Goal: Information Seeking & Learning: Learn about a topic

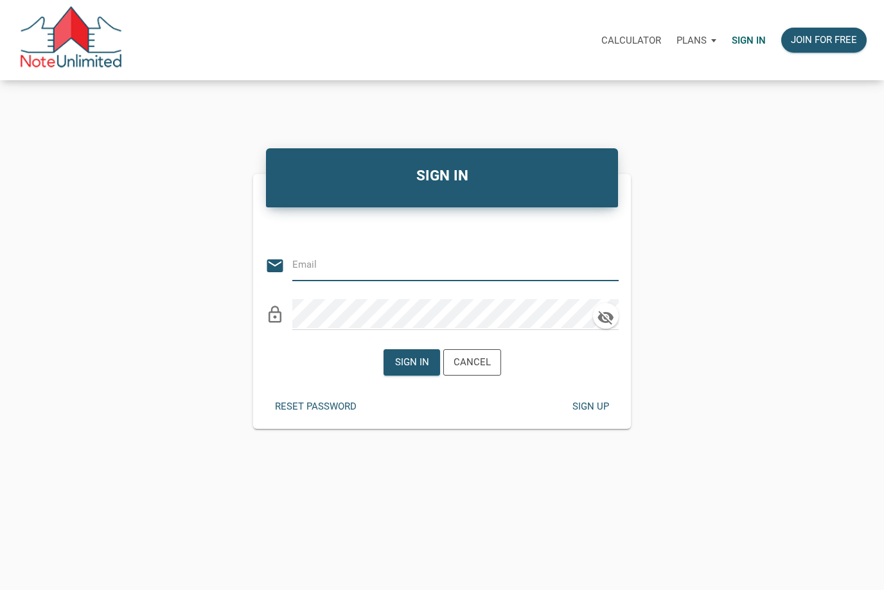
type input "[EMAIL_ADDRESS][DOMAIN_NAME]"
click at [421, 370] on div "Sign in" at bounding box center [411, 362] width 34 height 15
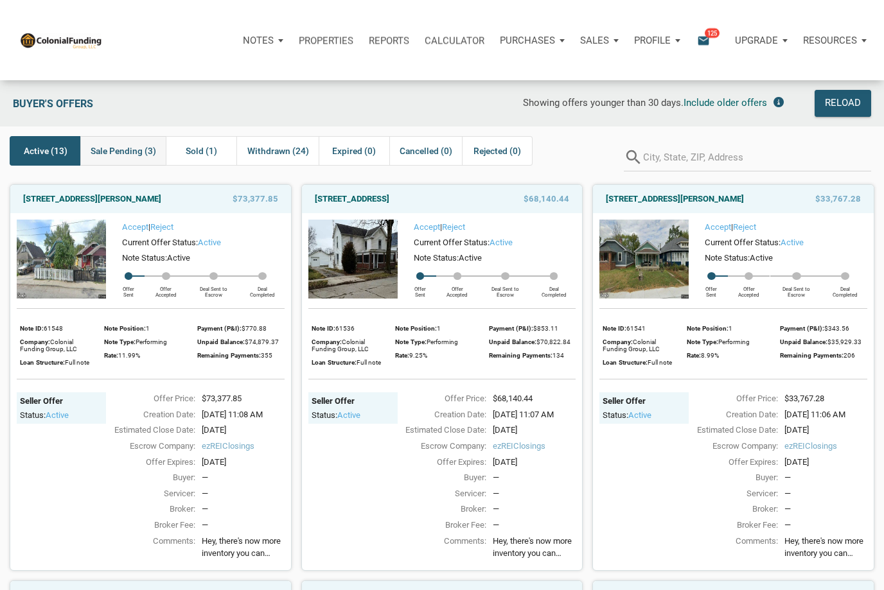
click at [124, 148] on span "Sale Pending (3)" at bounding box center [124, 150] width 66 height 15
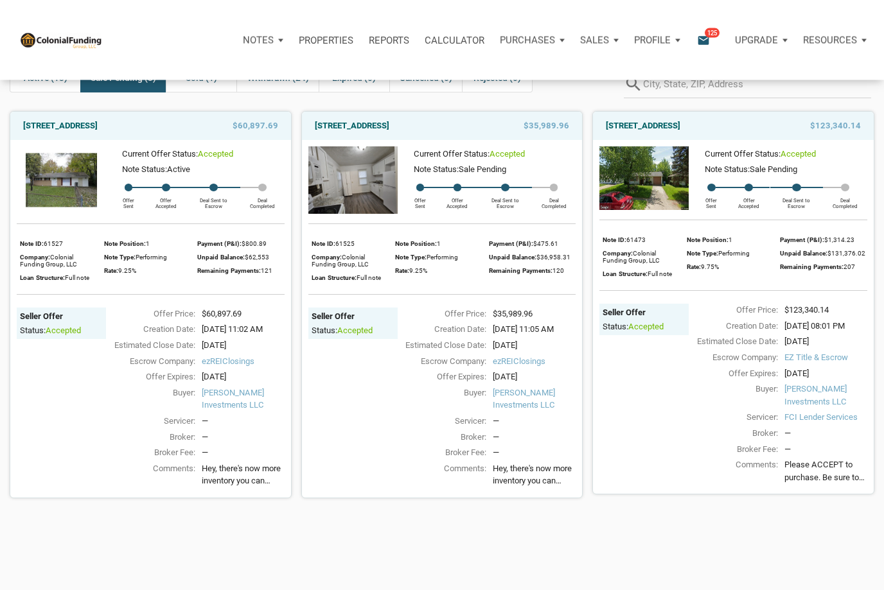
scroll to position [73, 0]
click at [207, 491] on div "Hey, there's now more inventory you can check out, with something for pretty mu…" at bounding box center [243, 477] width 83 height 29
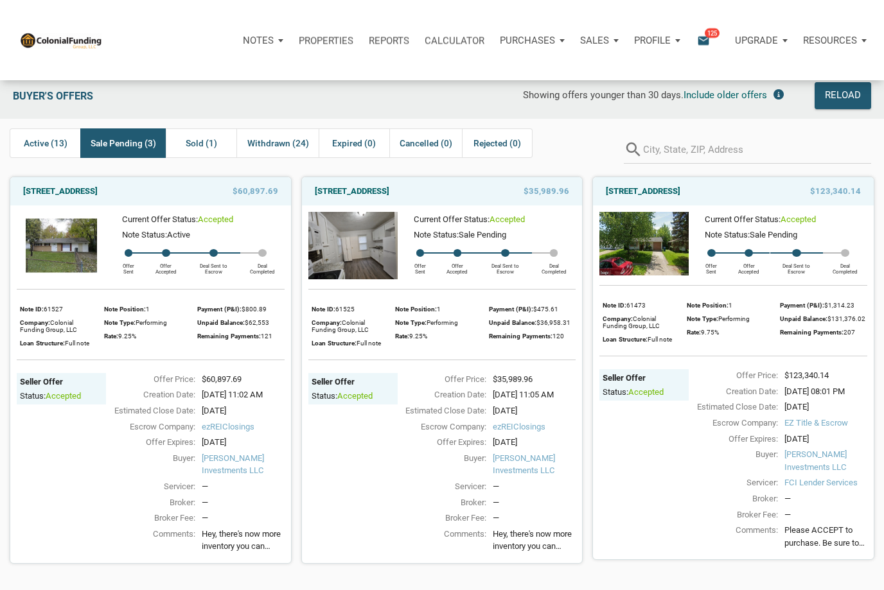
scroll to position [8, 0]
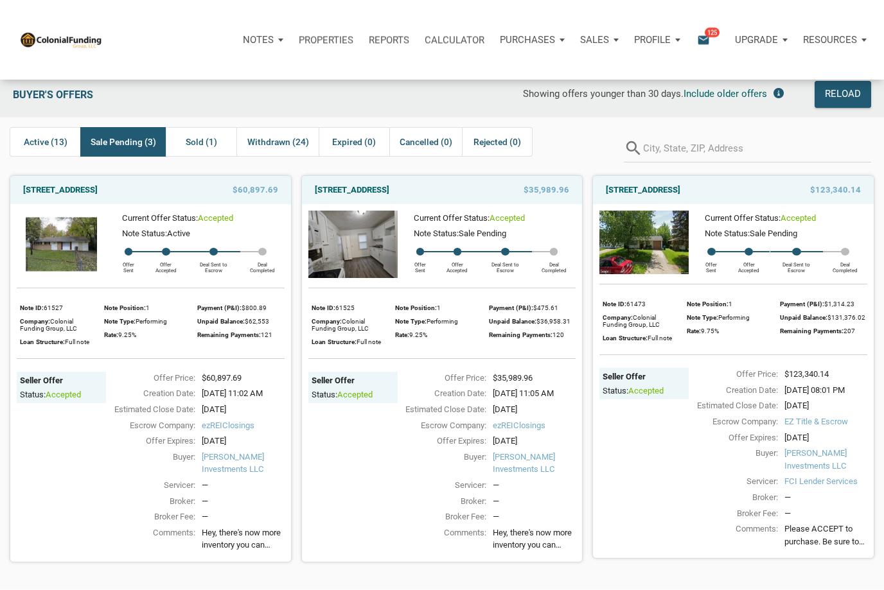
copy link "[STREET_ADDRESS]"
click at [404, 556] on div "Comments:" at bounding box center [439, 541] width 96 height 29
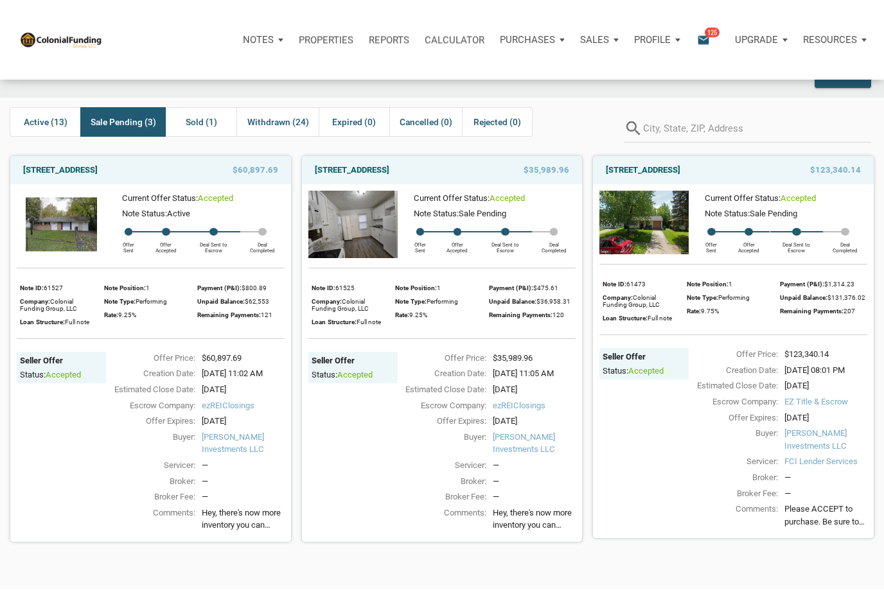
scroll to position [29, 0]
click at [322, 170] on link "506 Lynhurst Drive, Indianapolis, IN, 46241" at bounding box center [352, 170] width 75 height 15
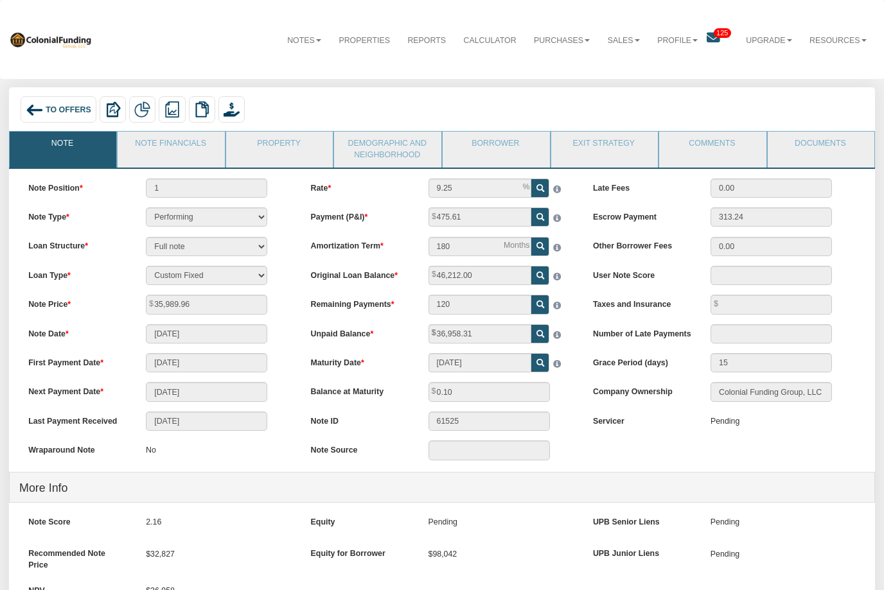
click at [35, 116] on img at bounding box center [35, 110] width 18 height 18
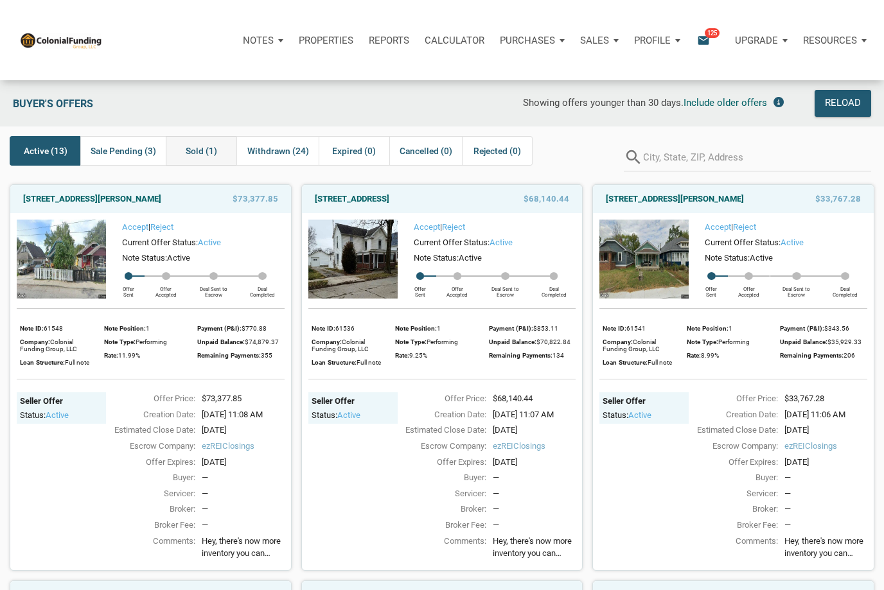
click at [217, 157] on div "Sold (1)" at bounding box center [201, 151] width 71 height 30
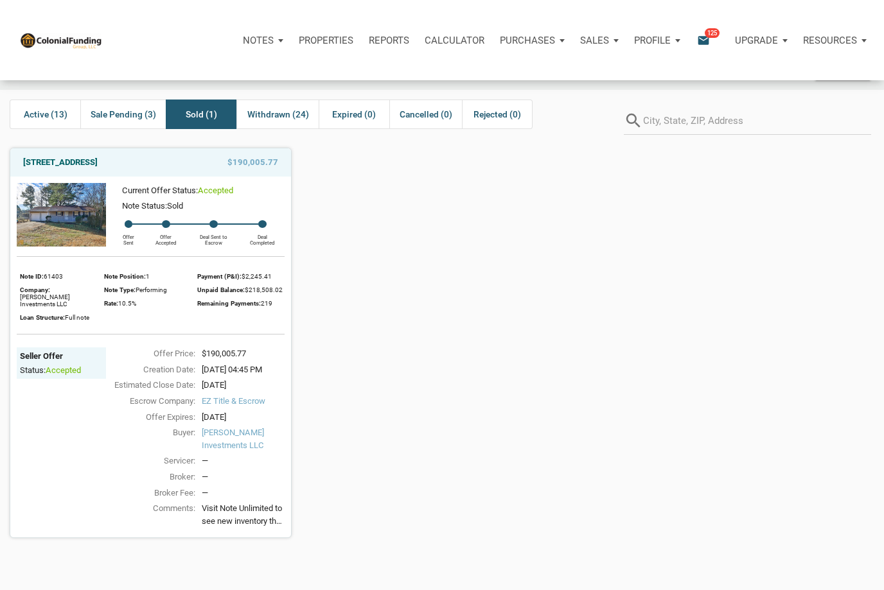
scroll to position [37, 0]
click at [130, 108] on span "Sale Pending (3)" at bounding box center [124, 113] width 66 height 15
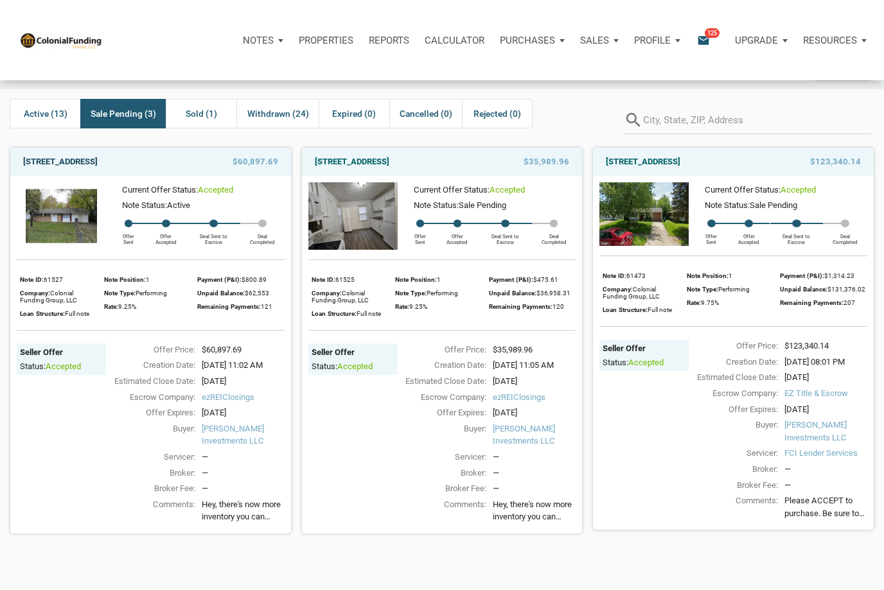
click at [32, 166] on link "[STREET_ADDRESS]" at bounding box center [60, 161] width 75 height 15
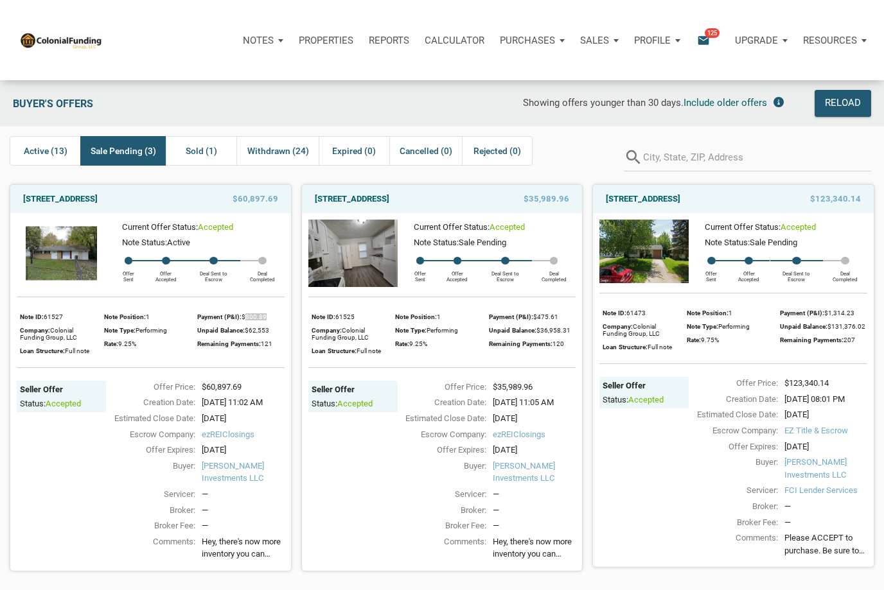
click at [260, 323] on div "Payment (P&I): $800.89" at bounding box center [240, 316] width 87 height 13
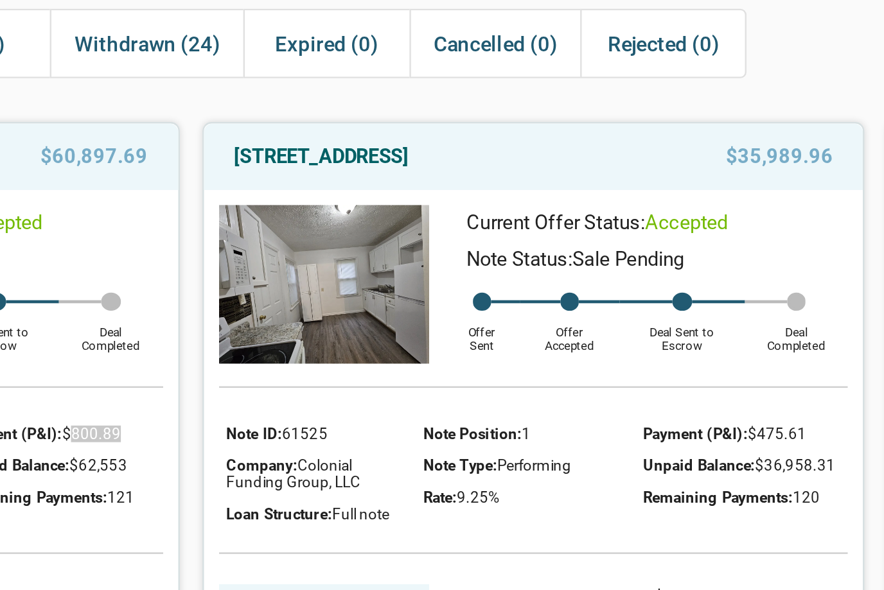
click at [308, 220] on img at bounding box center [352, 253] width 89 height 67
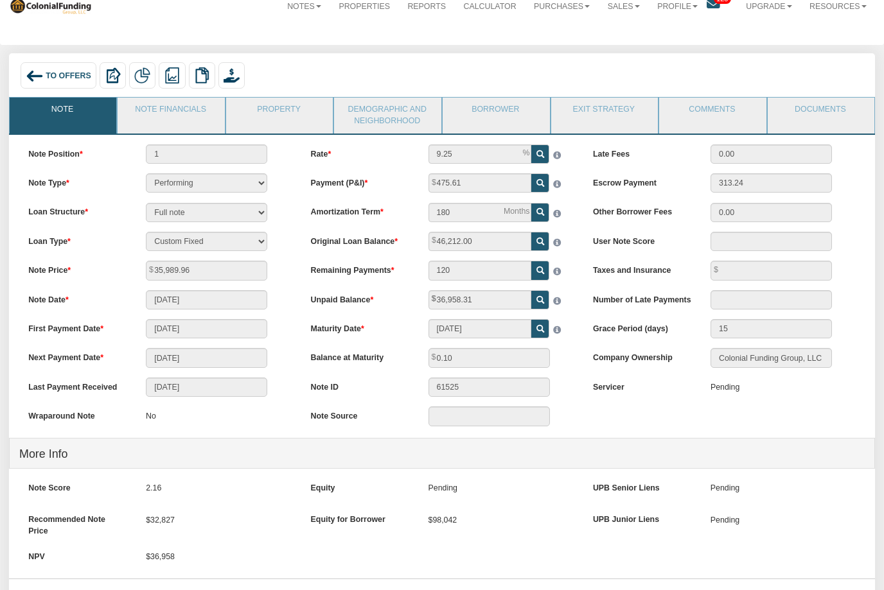
scroll to position [32, 0]
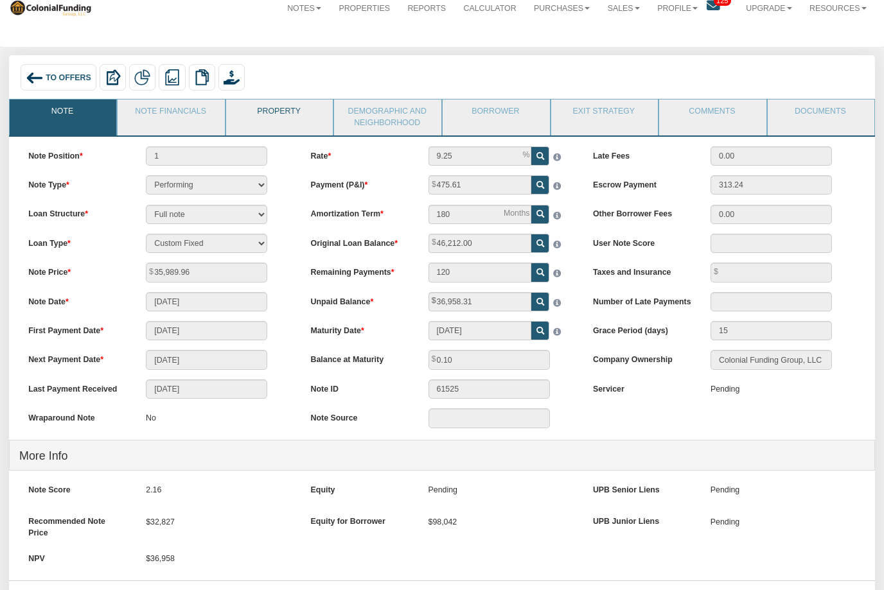
click at [293, 111] on link "Property" at bounding box center [279, 116] width 106 height 32
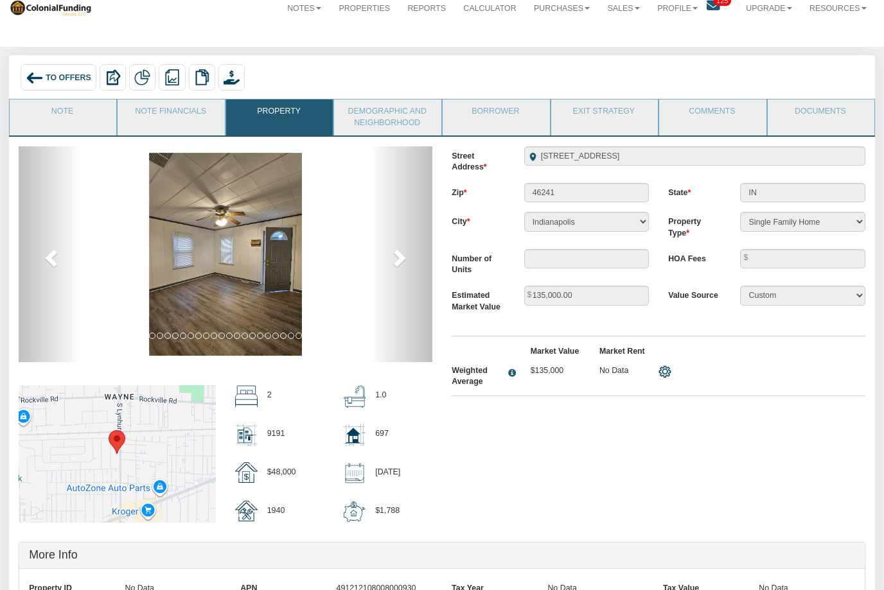
click at [407, 262] on span at bounding box center [398, 257] width 19 height 19
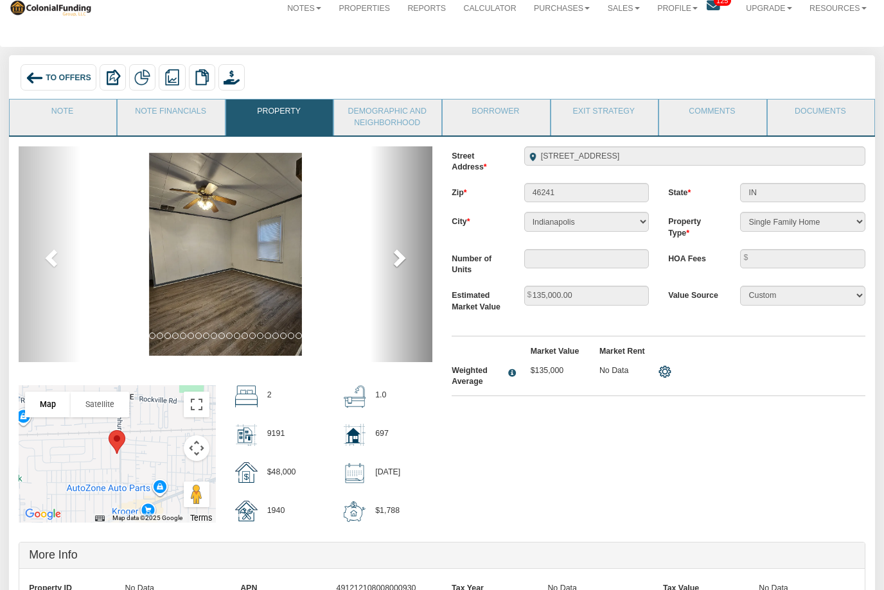
click at [401, 258] on span at bounding box center [398, 257] width 19 height 19
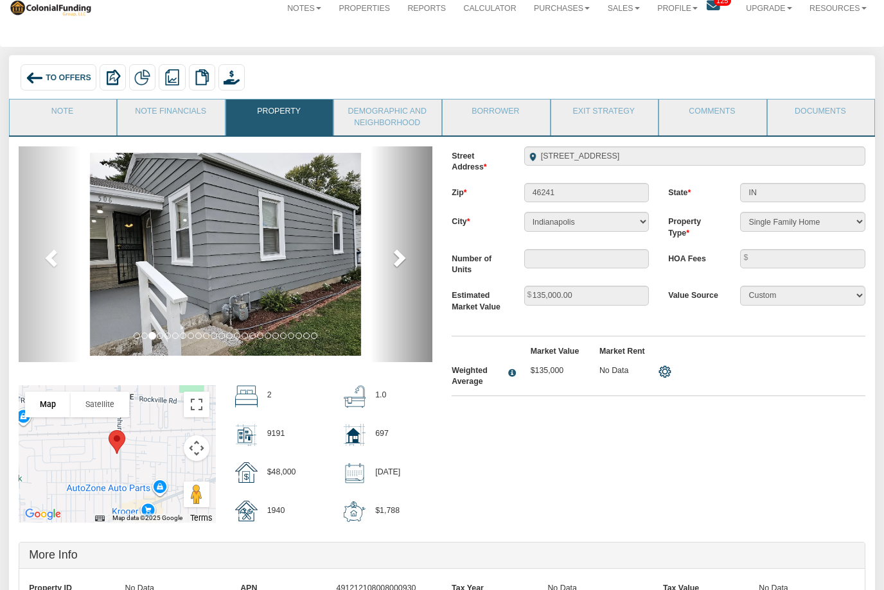
click at [403, 257] on span at bounding box center [398, 257] width 19 height 19
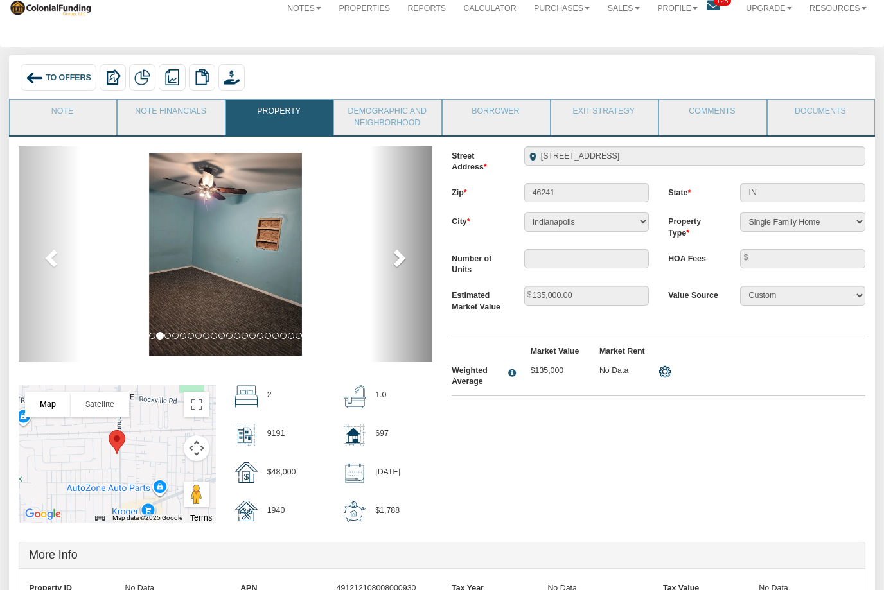
click at [400, 267] on span at bounding box center [398, 257] width 19 height 19
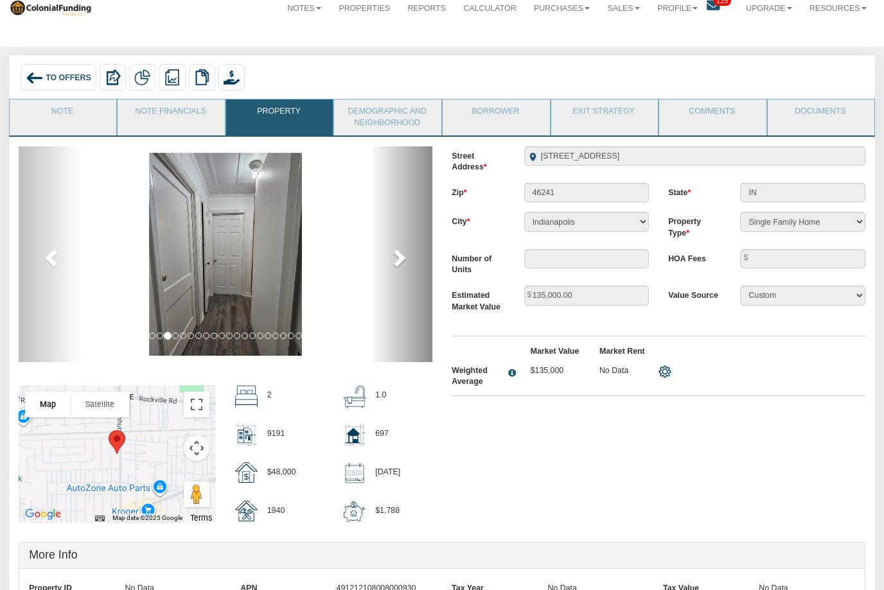
click at [403, 256] on span at bounding box center [398, 257] width 19 height 19
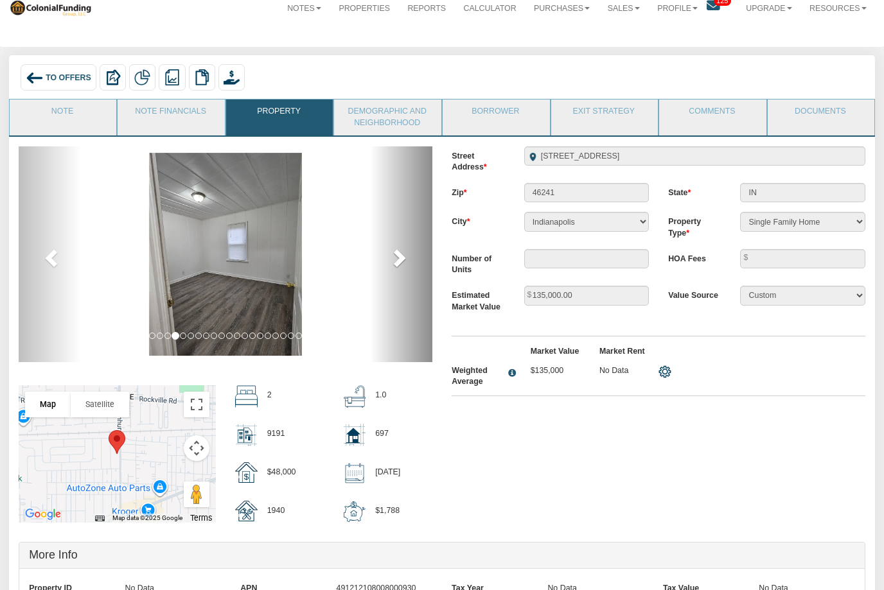
click at [410, 255] on link "next" at bounding box center [401, 254] width 62 height 216
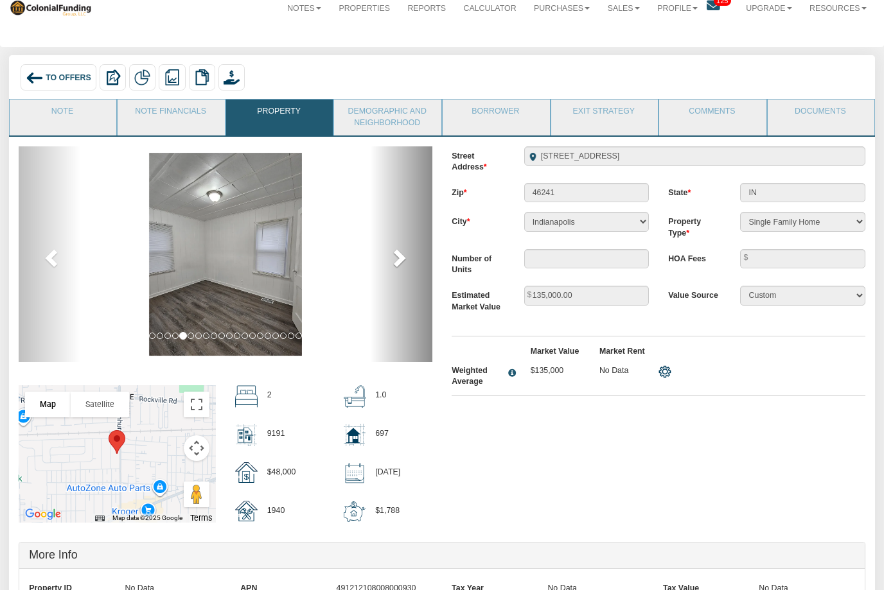
click at [405, 259] on span at bounding box center [398, 257] width 19 height 19
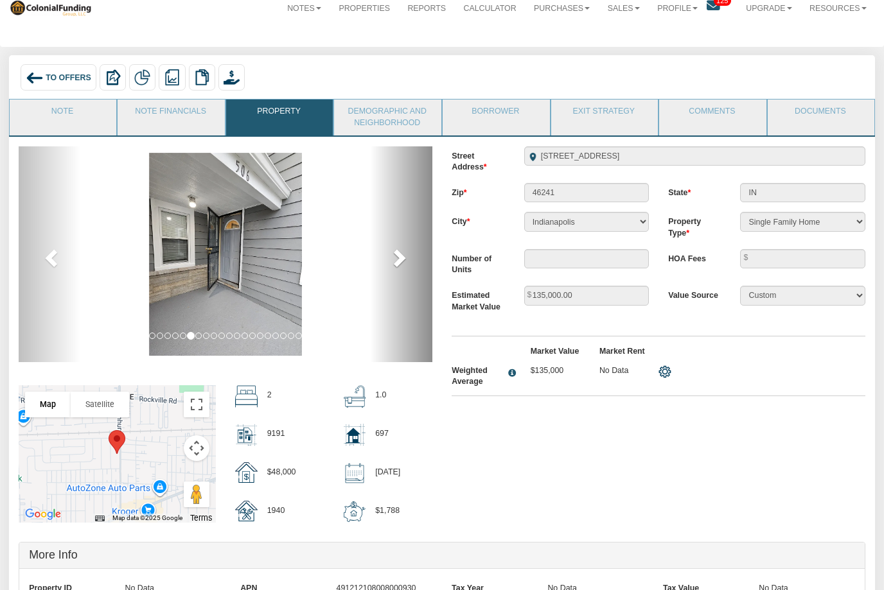
click at [403, 260] on span at bounding box center [398, 257] width 19 height 19
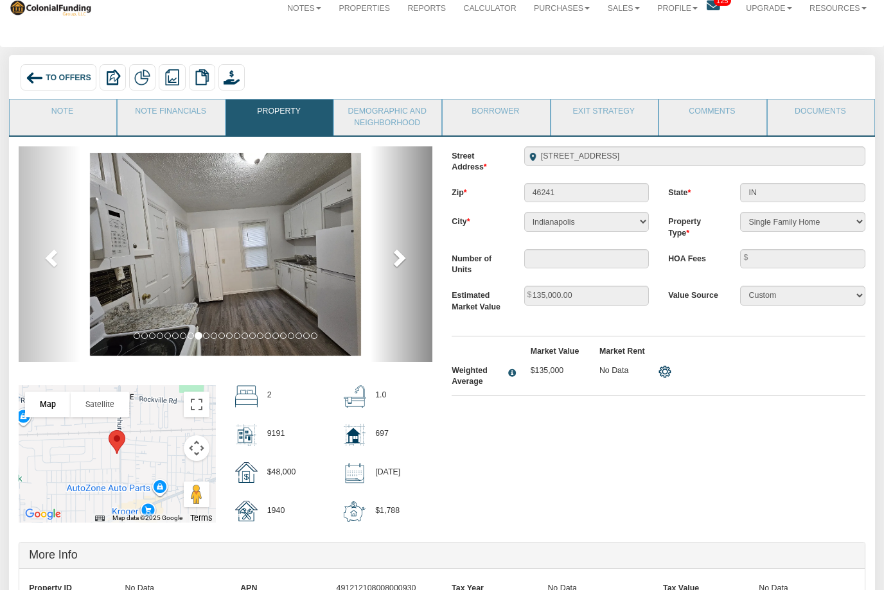
click at [408, 246] on link "next" at bounding box center [401, 254] width 62 height 216
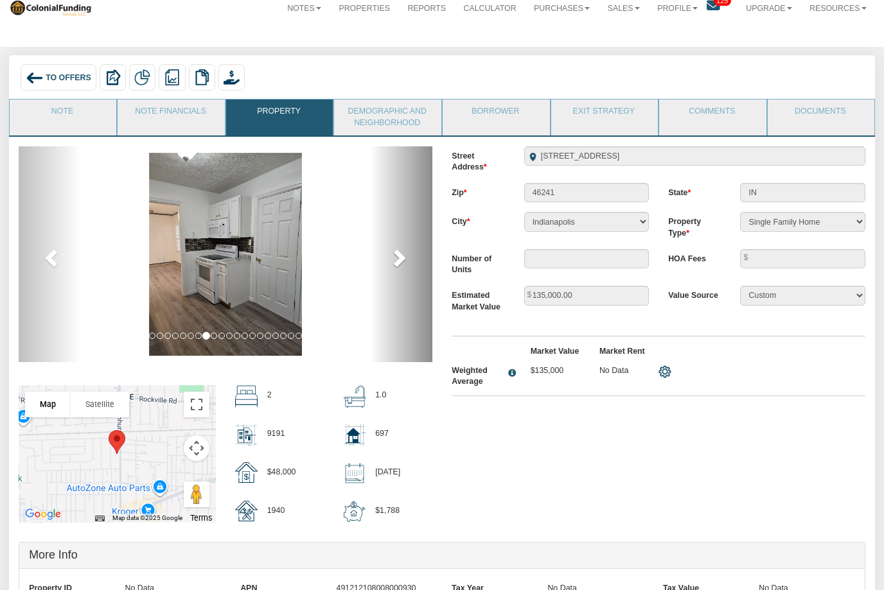
click at [427, 257] on link "next" at bounding box center [401, 254] width 62 height 216
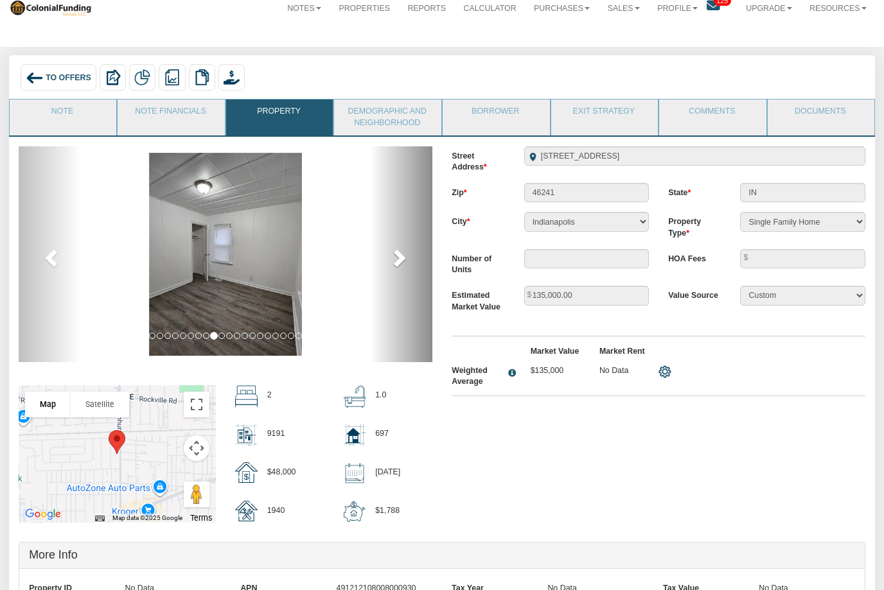
click at [423, 254] on link "next" at bounding box center [401, 254] width 62 height 216
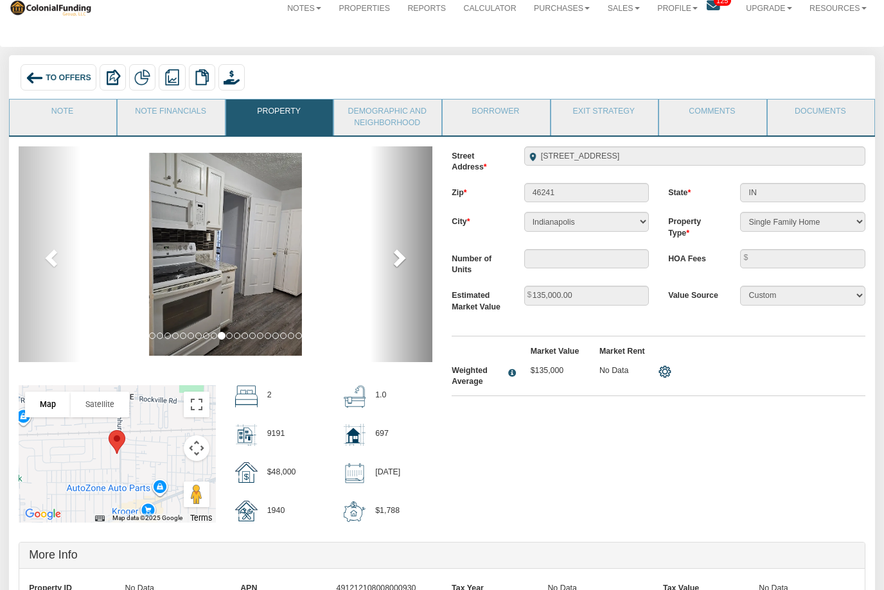
click at [430, 243] on link "next" at bounding box center [401, 254] width 62 height 216
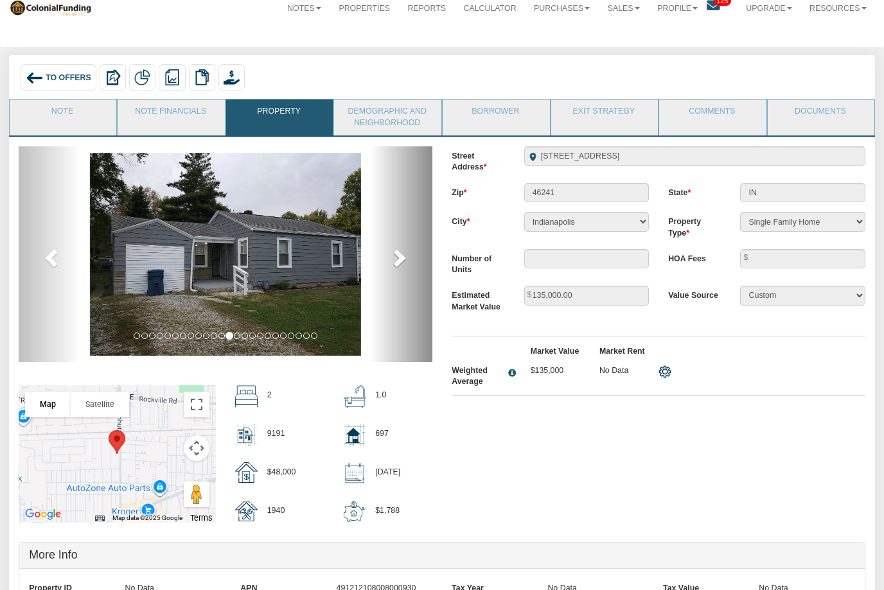
click at [419, 258] on link "next" at bounding box center [401, 254] width 62 height 216
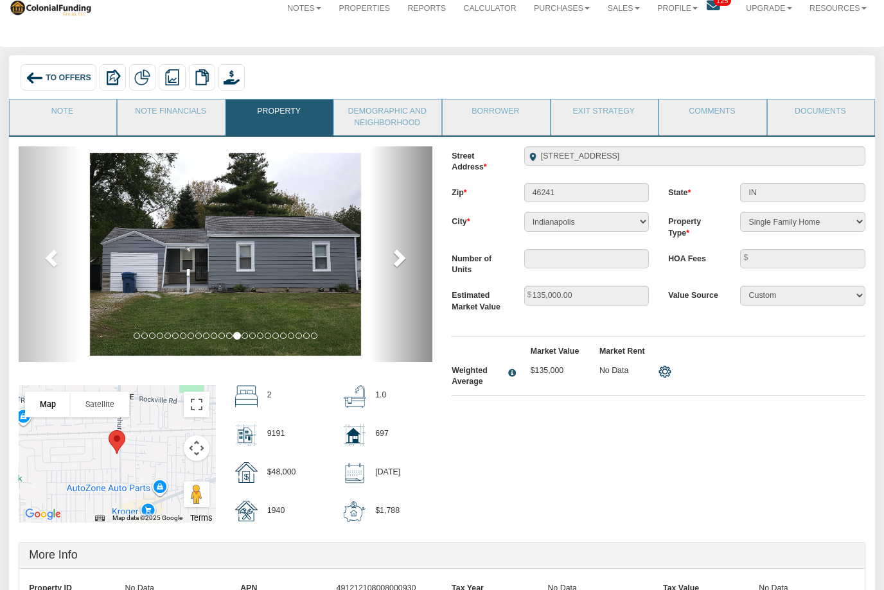
click at [410, 251] on link "next" at bounding box center [401, 254] width 62 height 216
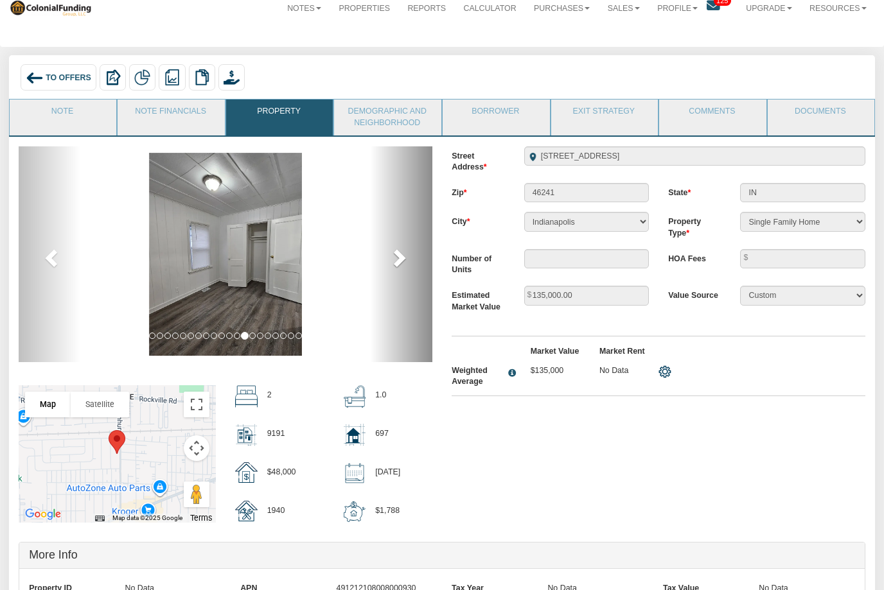
click at [404, 260] on span at bounding box center [398, 257] width 19 height 19
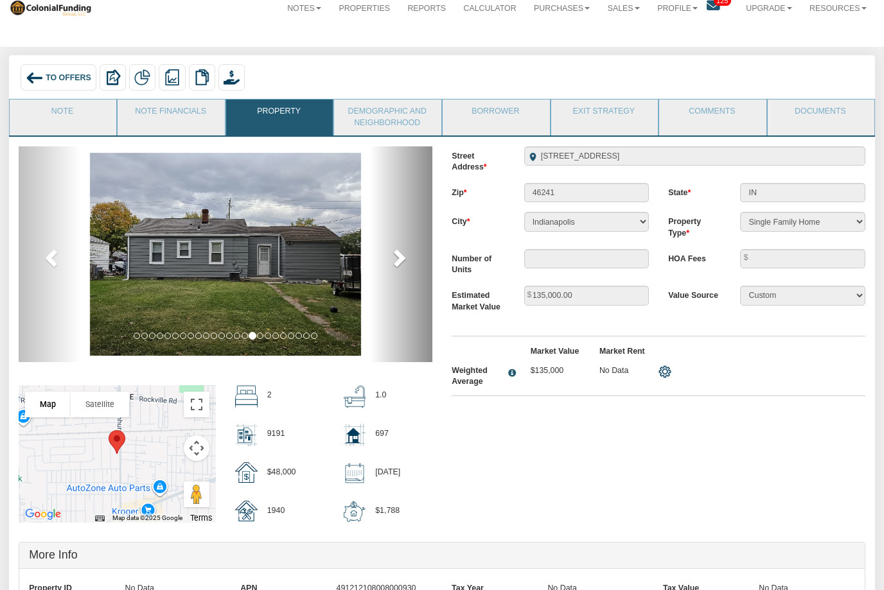
click at [398, 258] on span at bounding box center [398, 257] width 19 height 19
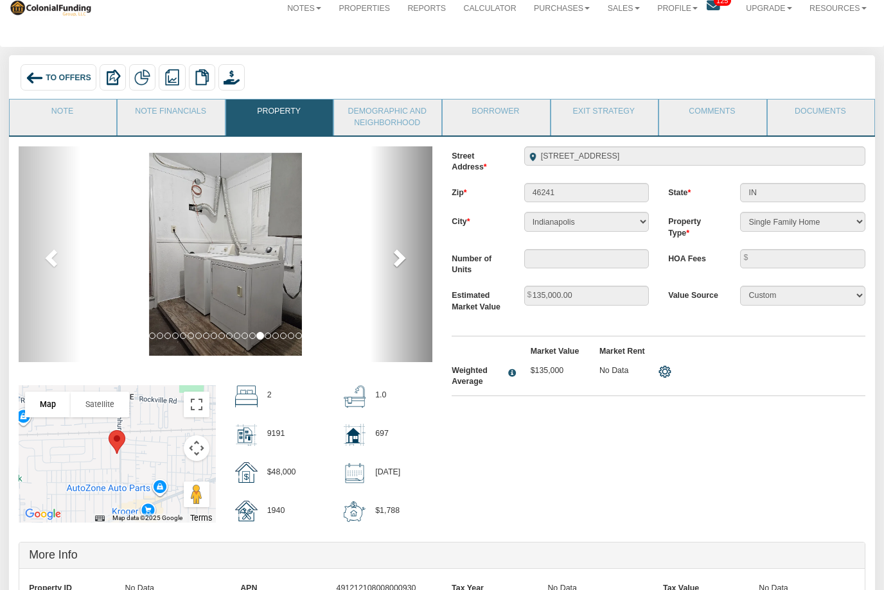
scroll to position [31, 0]
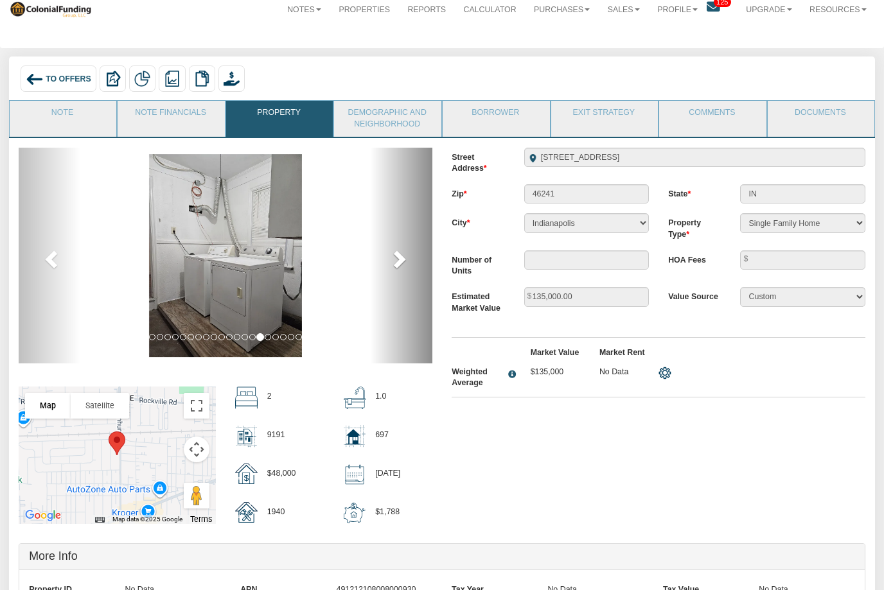
click at [394, 254] on span at bounding box center [398, 258] width 19 height 19
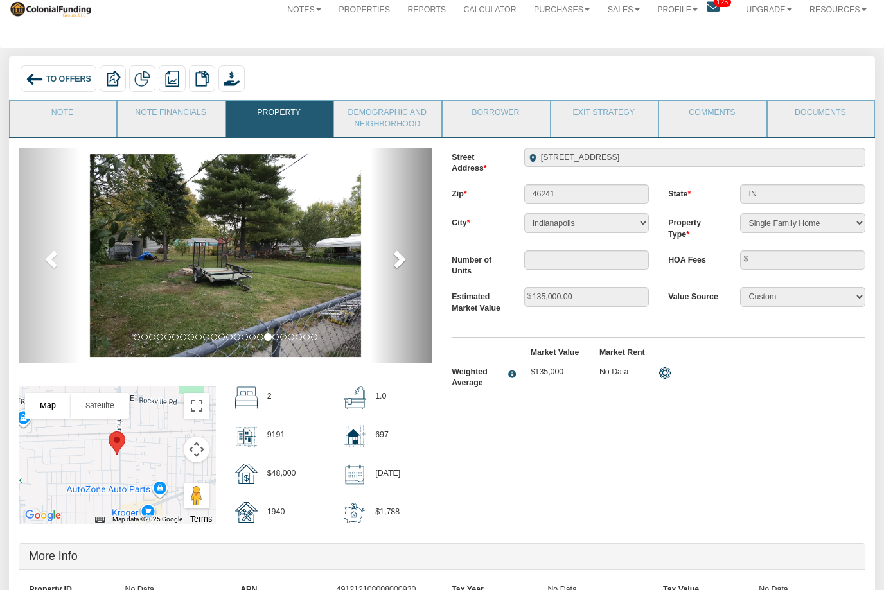
click at [400, 263] on span at bounding box center [398, 258] width 19 height 19
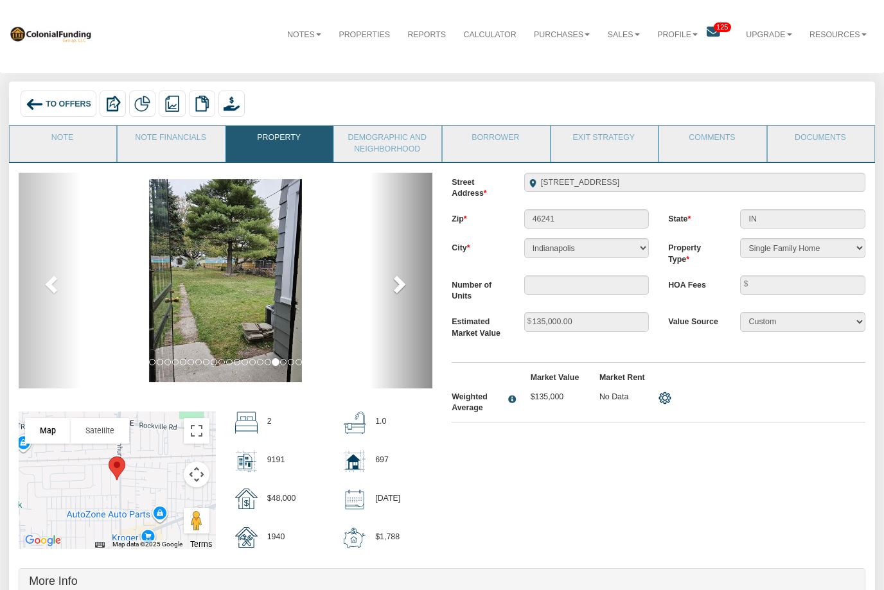
click at [398, 289] on span at bounding box center [398, 284] width 19 height 19
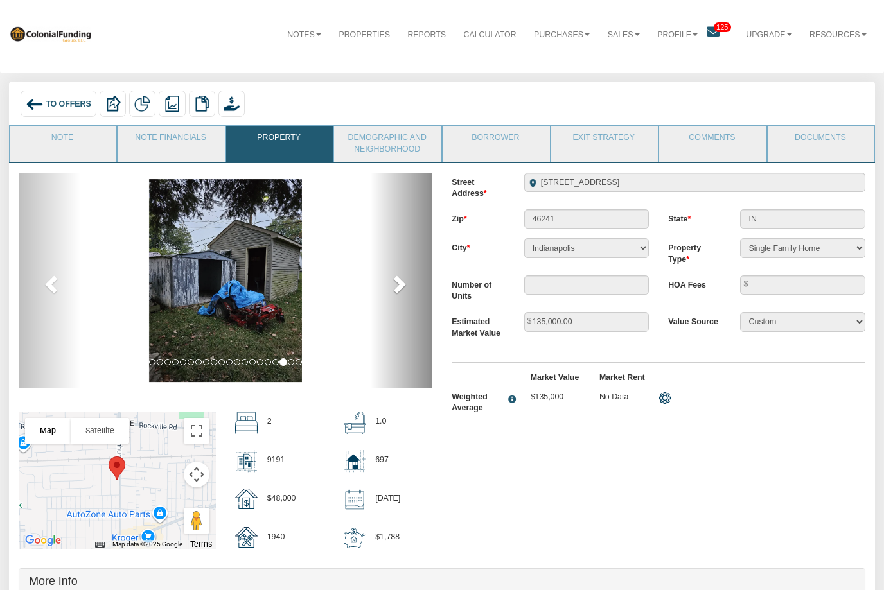
click at [406, 289] on span at bounding box center [398, 283] width 19 height 19
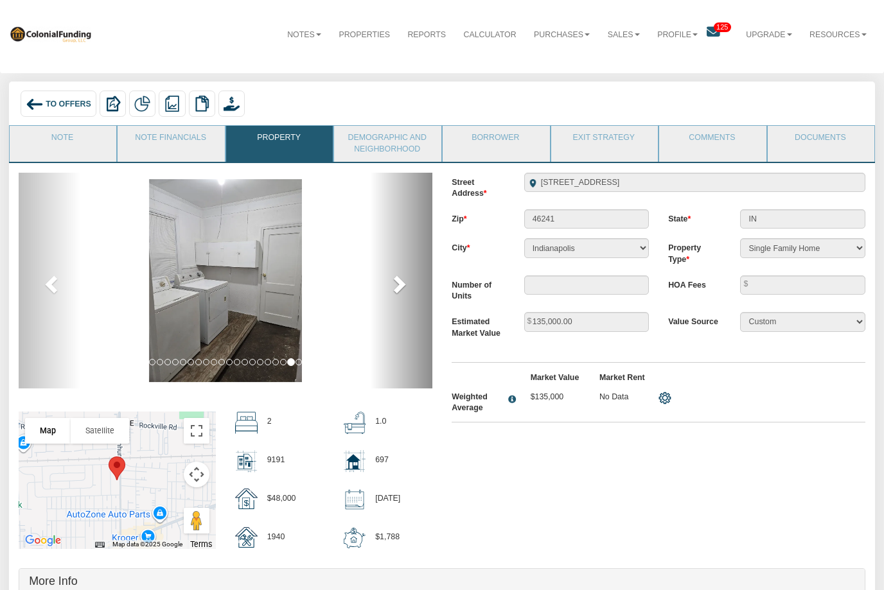
click at [403, 279] on span at bounding box center [398, 283] width 19 height 19
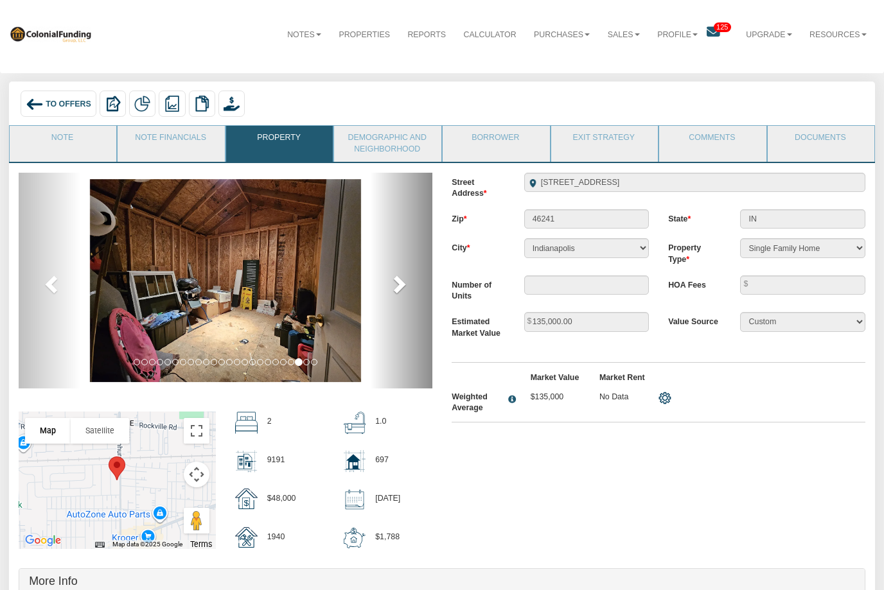
click at [401, 287] on span at bounding box center [398, 283] width 19 height 19
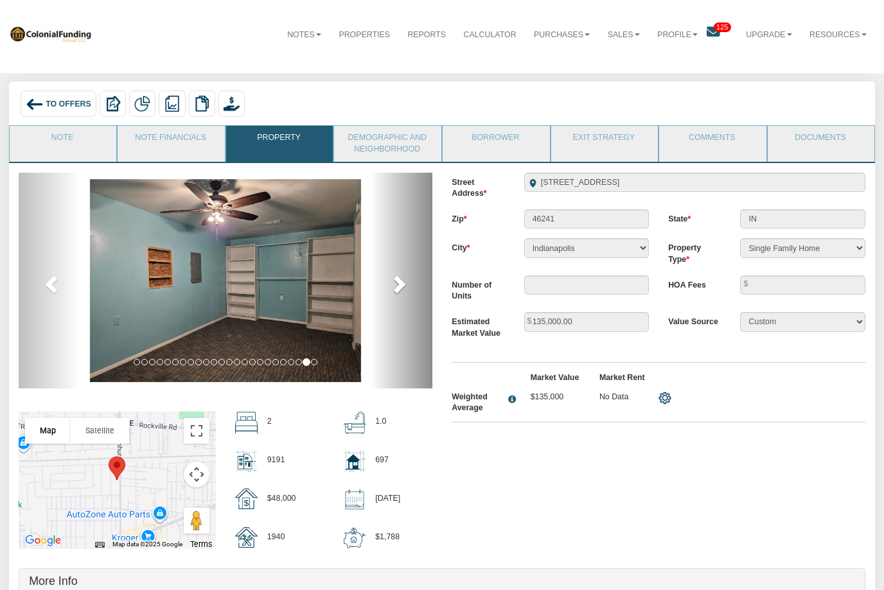
scroll to position [4, 0]
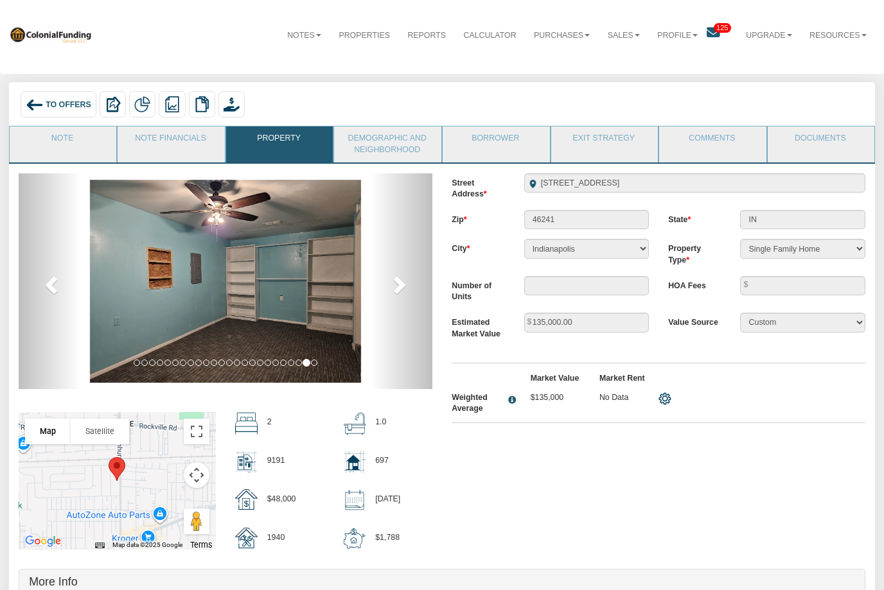
click at [58, 116] on div "To Offers" at bounding box center [58, 105] width 75 height 26
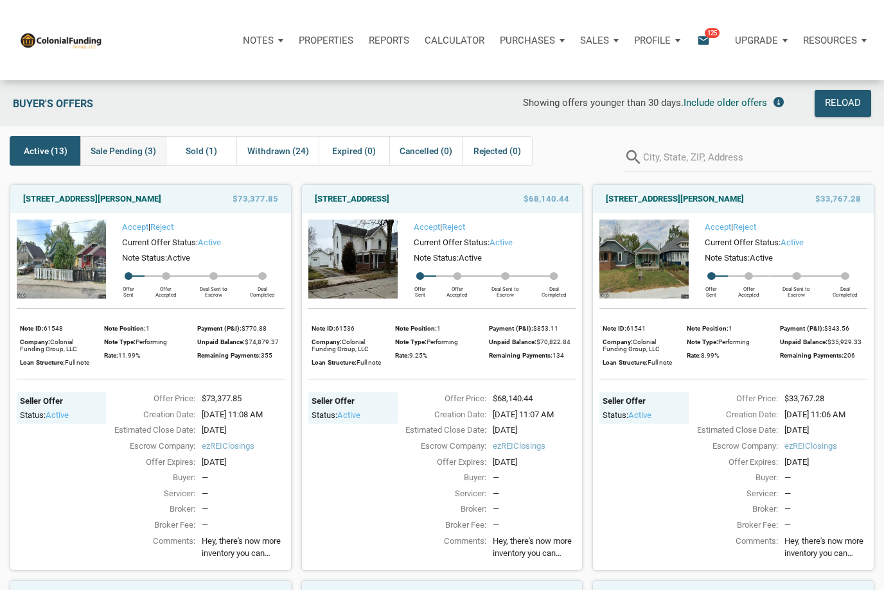
click at [137, 157] on span "Sale Pending (3)" at bounding box center [124, 150] width 66 height 15
